Goal: Information Seeking & Learning: Learn about a topic

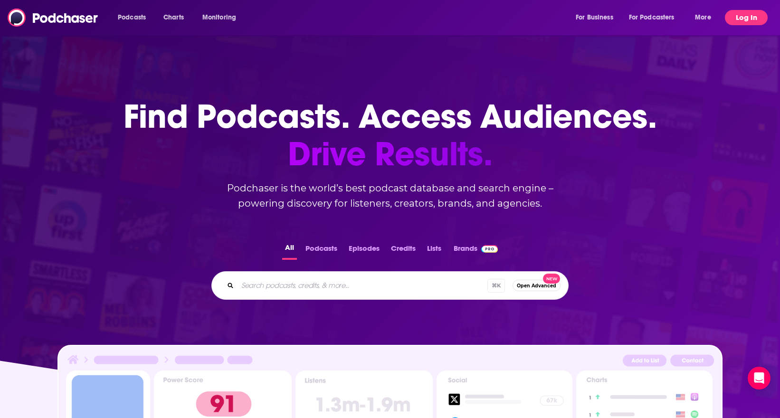
click at [754, 20] on button "Log In" at bounding box center [746, 17] width 43 height 15
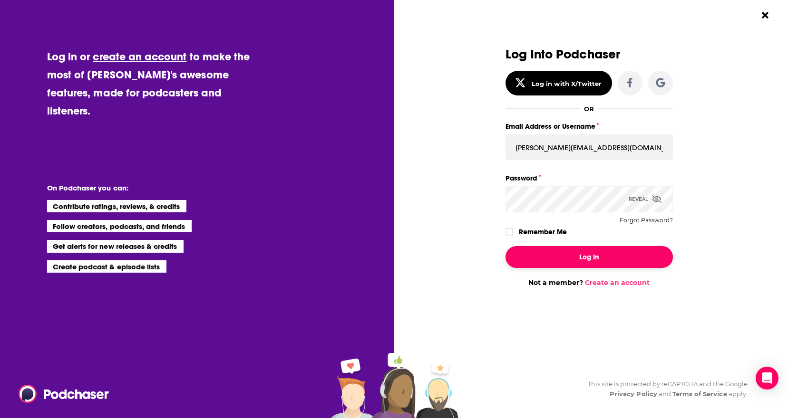
click at [619, 252] on button "Log In" at bounding box center [588, 257] width 167 height 22
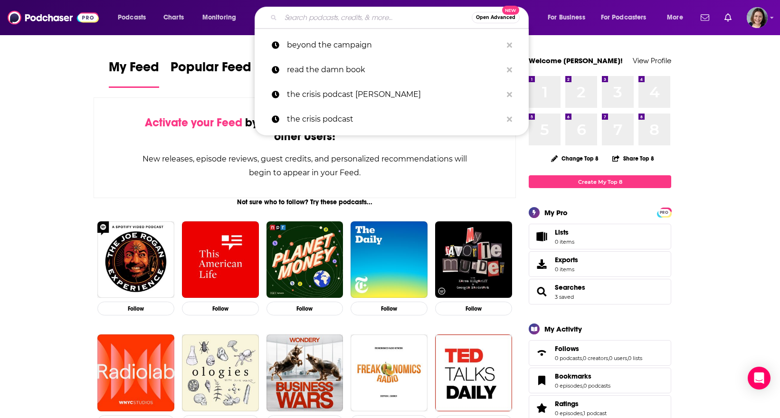
click at [348, 18] on input "Search podcasts, credits, & more..." at bounding box center [376, 17] width 191 height 15
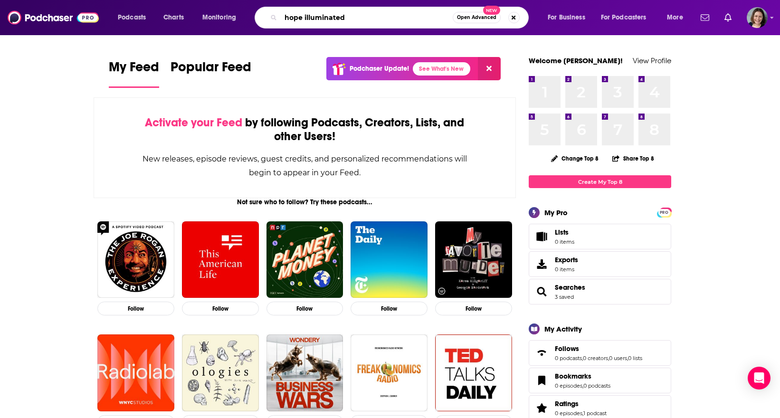
type input "hope illuminated"
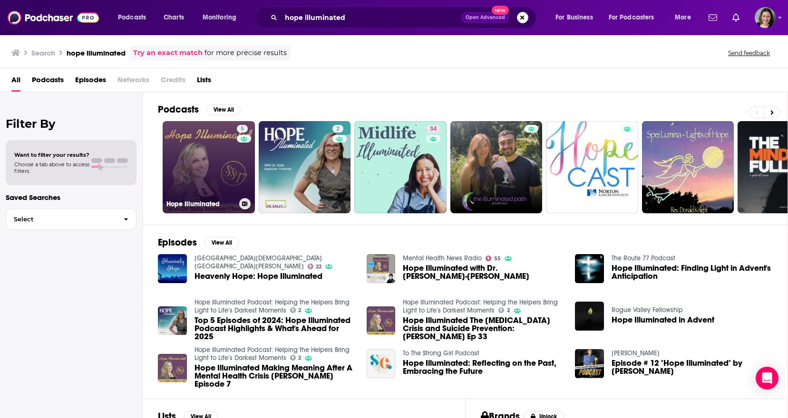
click at [203, 185] on link "5 Hope Illuminated" at bounding box center [209, 167] width 92 height 92
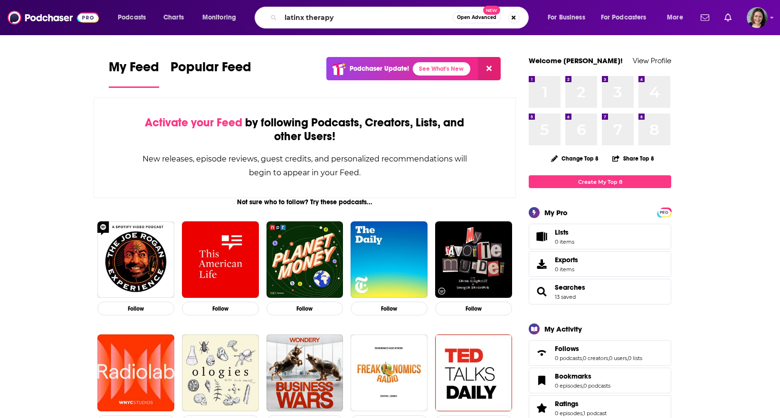
type input "latinx therapy"
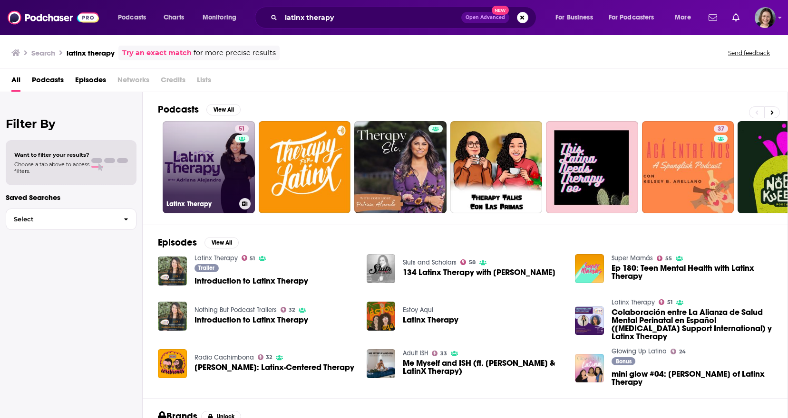
click at [193, 167] on link "51 Latinx Therapy" at bounding box center [209, 167] width 92 height 92
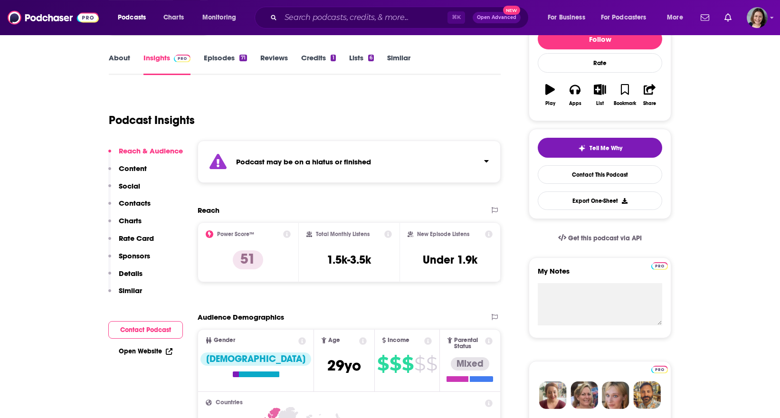
scroll to position [38, 0]
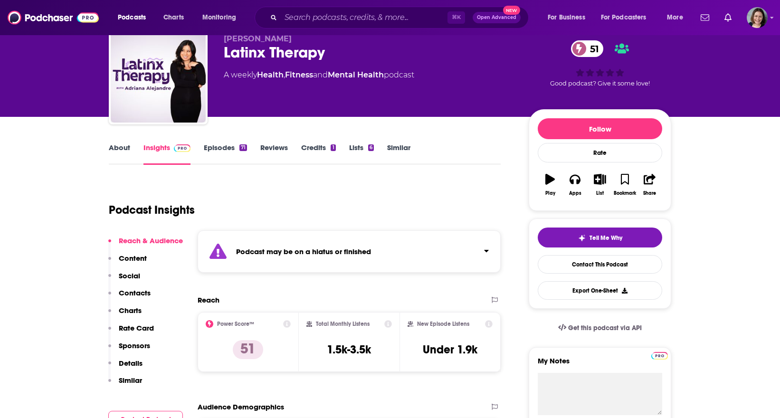
click at [215, 151] on link "Episodes 71" at bounding box center [225, 154] width 43 height 22
